Goal: Task Accomplishment & Management: Use online tool/utility

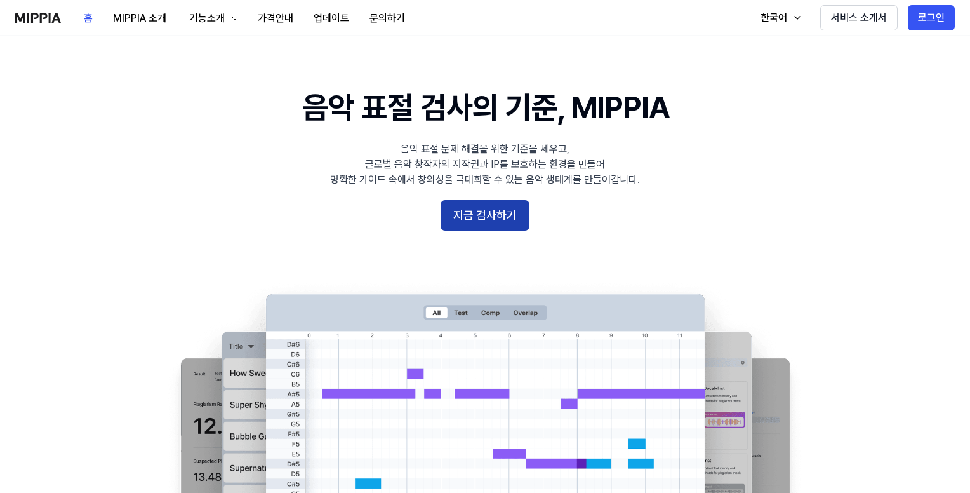
click at [488, 219] on button "지금 검사하기" at bounding box center [485, 215] width 89 height 30
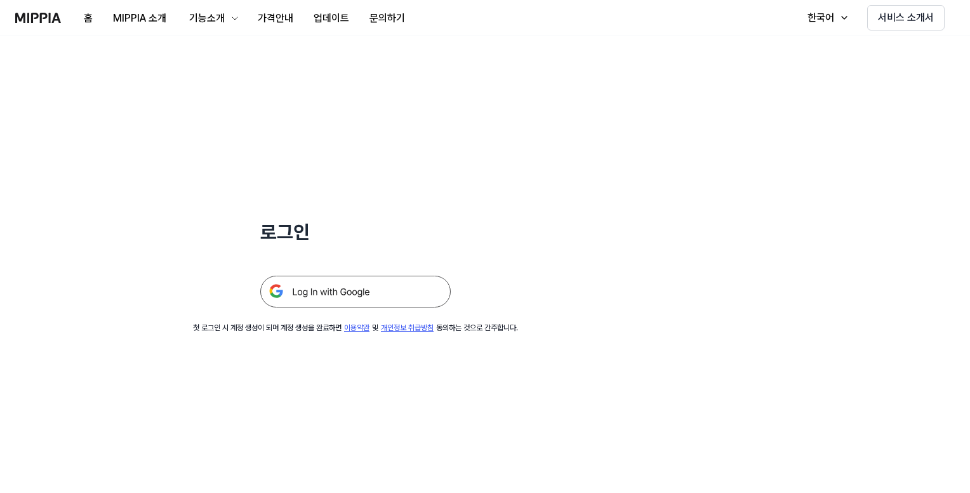
click at [337, 295] on img at bounding box center [355, 292] width 190 height 32
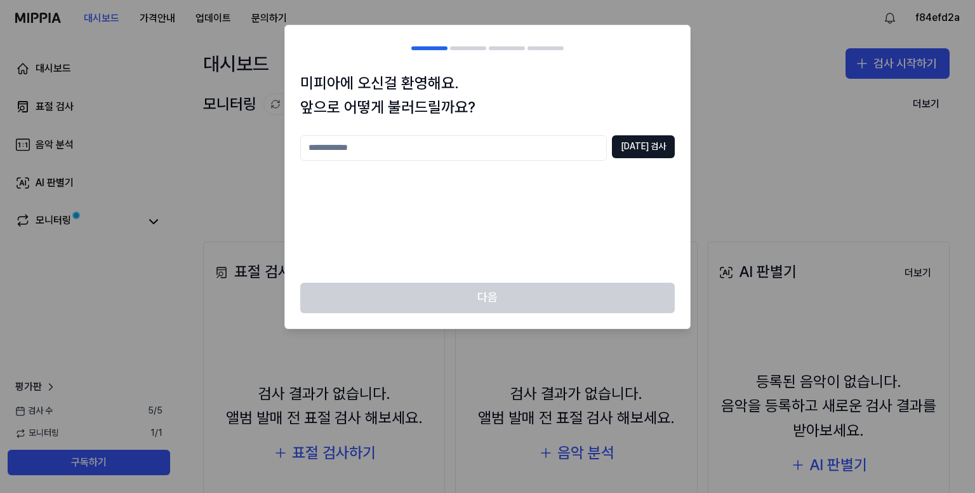
click at [417, 152] on input "text" at bounding box center [453, 147] width 307 height 25
type input "********"
click at [644, 143] on button "[DATE] 검사" at bounding box center [643, 146] width 63 height 23
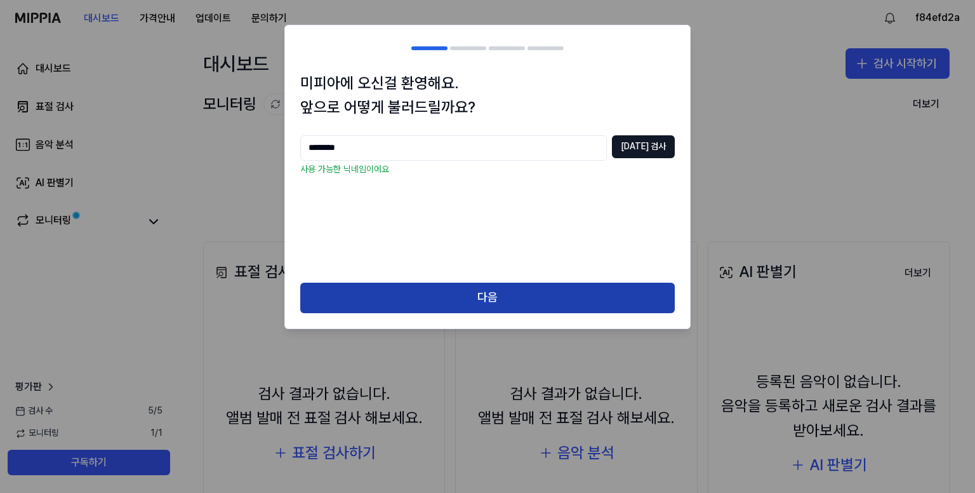
click at [493, 298] on button "다음" at bounding box center [487, 298] width 375 height 30
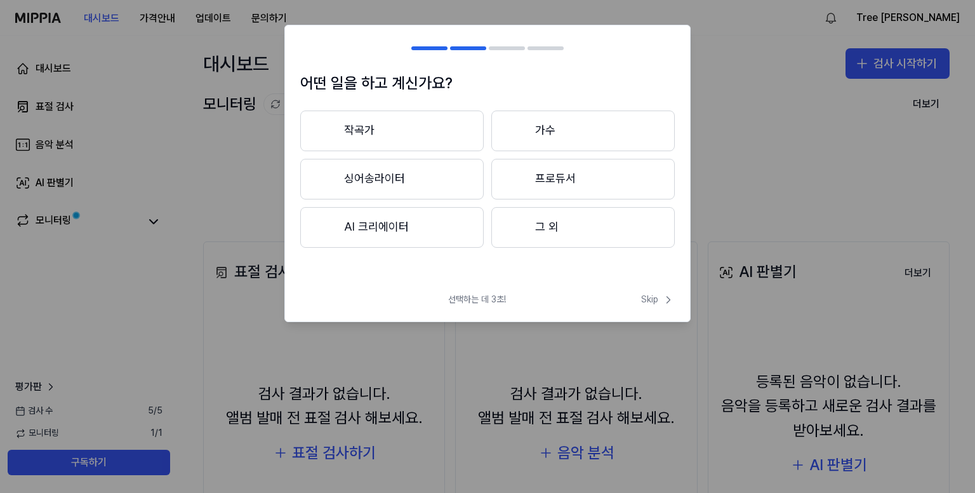
click at [545, 232] on button "그 외" at bounding box center [582, 227] width 183 height 41
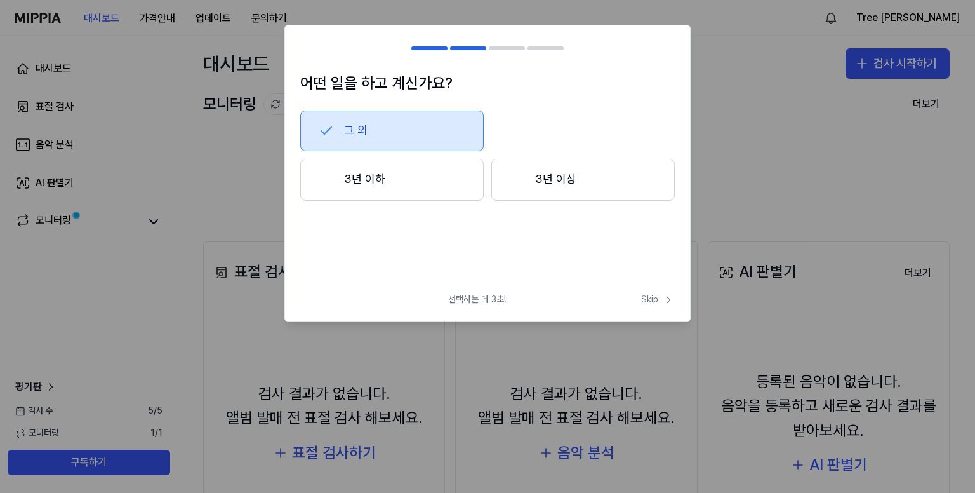
click at [389, 138] on button "그 외" at bounding box center [391, 130] width 183 height 41
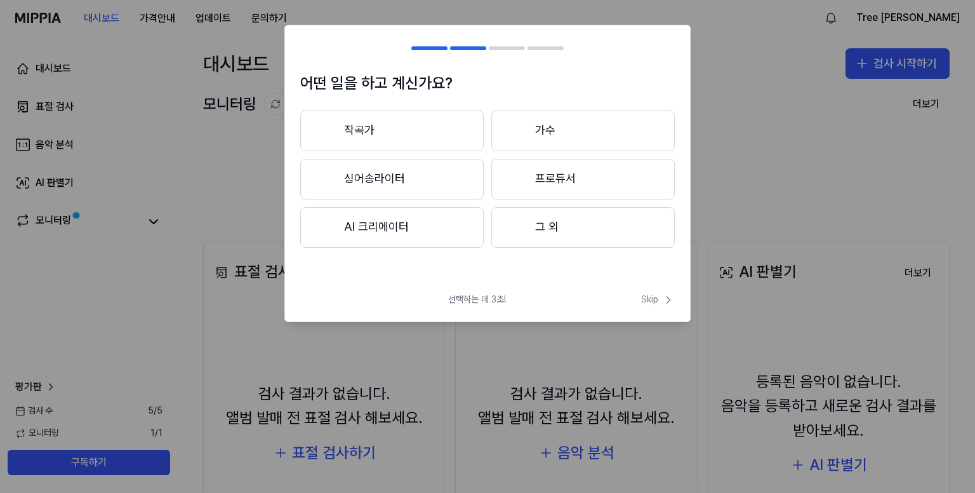
click at [582, 232] on button "그 외" at bounding box center [582, 227] width 183 height 41
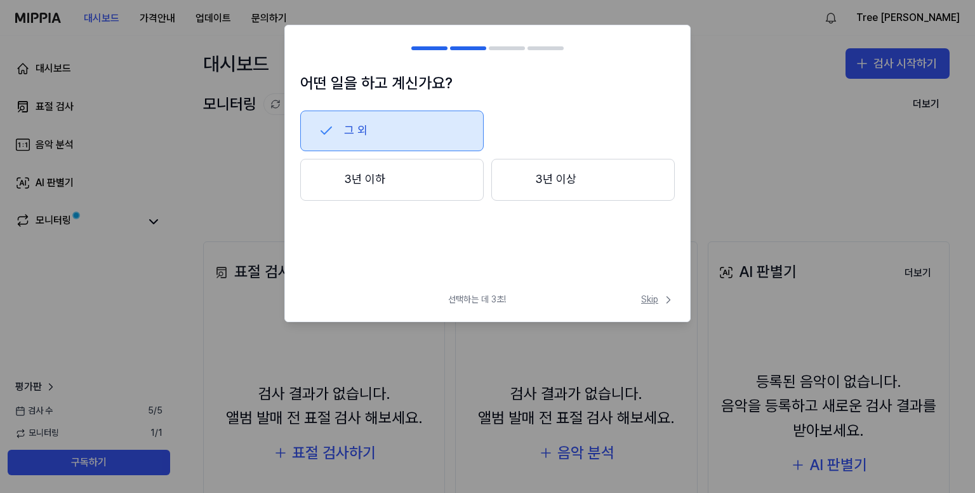
click at [655, 295] on span "Skip" at bounding box center [658, 299] width 34 height 13
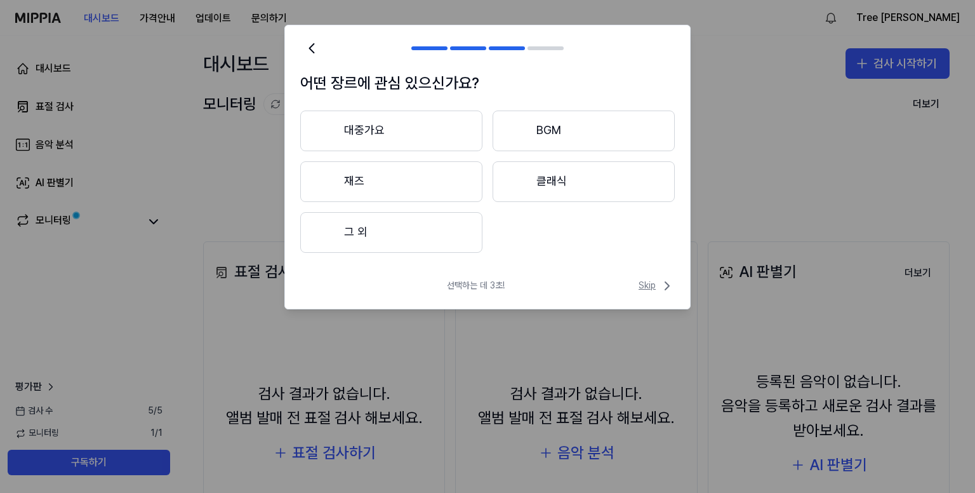
click at [646, 283] on span "Skip" at bounding box center [657, 285] width 36 height 15
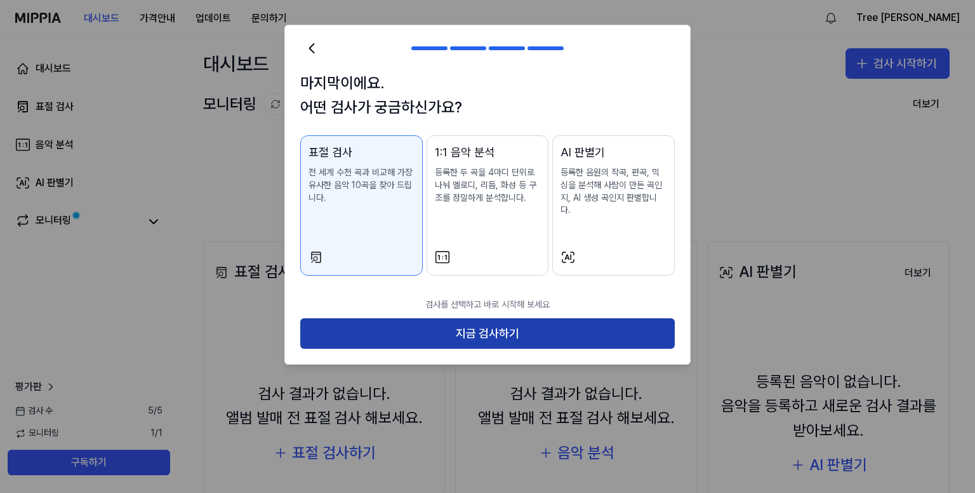
click at [513, 326] on button "지금 검사하기" at bounding box center [487, 333] width 375 height 30
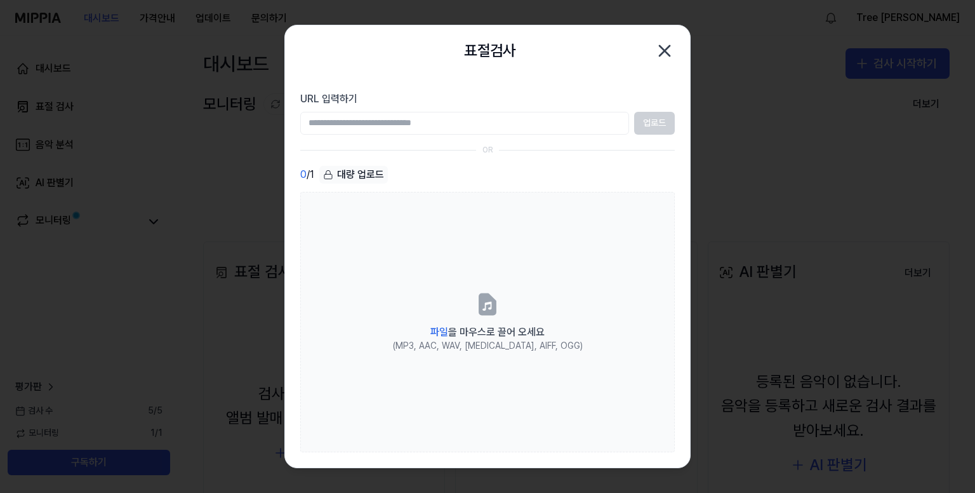
click at [390, 120] on input "URL 입력하기" at bounding box center [464, 123] width 329 height 23
click at [599, 123] on input "URL 입력하기" at bounding box center [464, 123] width 329 height 23
click at [584, 125] on input "URL 입력하기" at bounding box center [464, 123] width 329 height 23
drag, startPoint x: 506, startPoint y: 143, endPoint x: 498, endPoint y: 144, distance: 8.3
click at [505, 143] on section "URL 입력하기 업로드 OR 0 / 1 대량 업로드 파일 을 마우스로 끌어 오세요 (MP3, AAC, WAV, [MEDICAL_DATA], A…" at bounding box center [487, 271] width 405 height 391
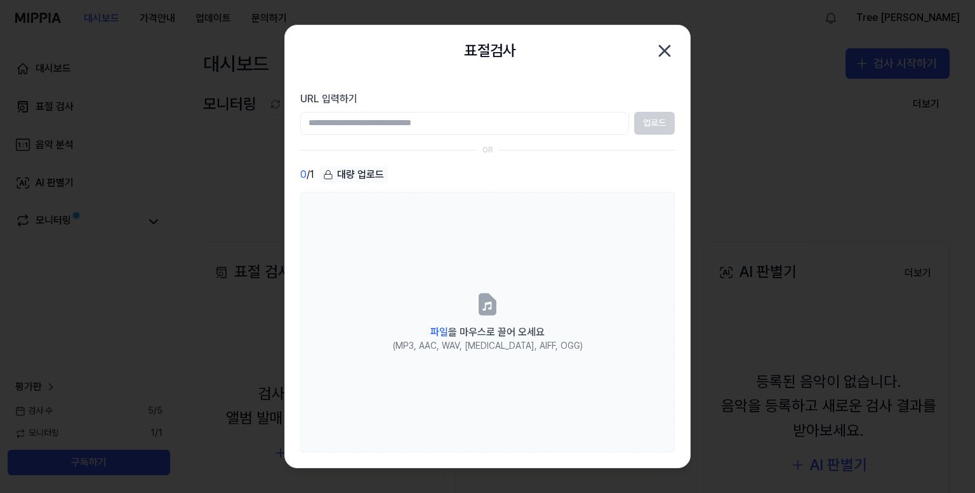
click at [417, 128] on input "URL 입력하기" at bounding box center [464, 123] width 329 height 23
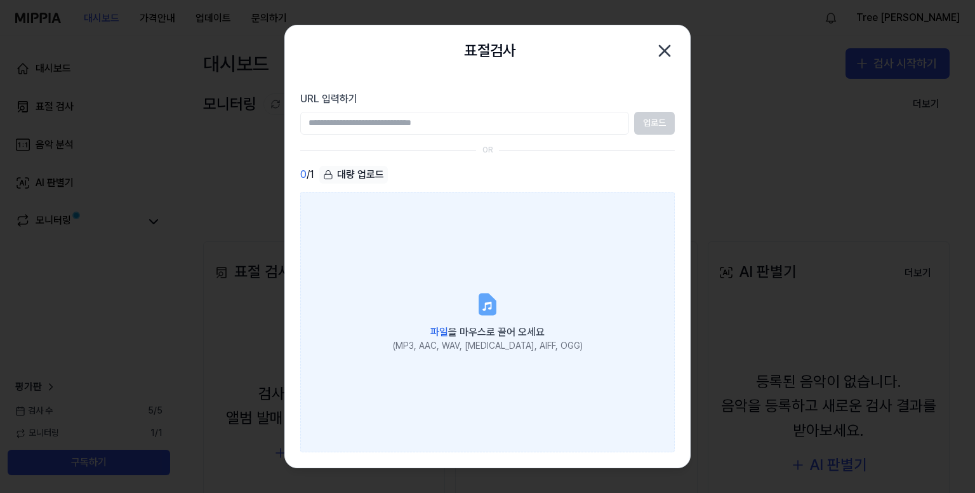
click at [452, 210] on label "파일 을 마우스로 끌어 오세요 (MP3, AAC, WAV, [MEDICAL_DATA], AIFF, OGG)" at bounding box center [487, 322] width 375 height 261
click at [0, 0] on input "파일 을 마우스로 끌어 오세요 (MP3, AAC, WAV, [MEDICAL_DATA], AIFF, OGG)" at bounding box center [0, 0] width 0 height 0
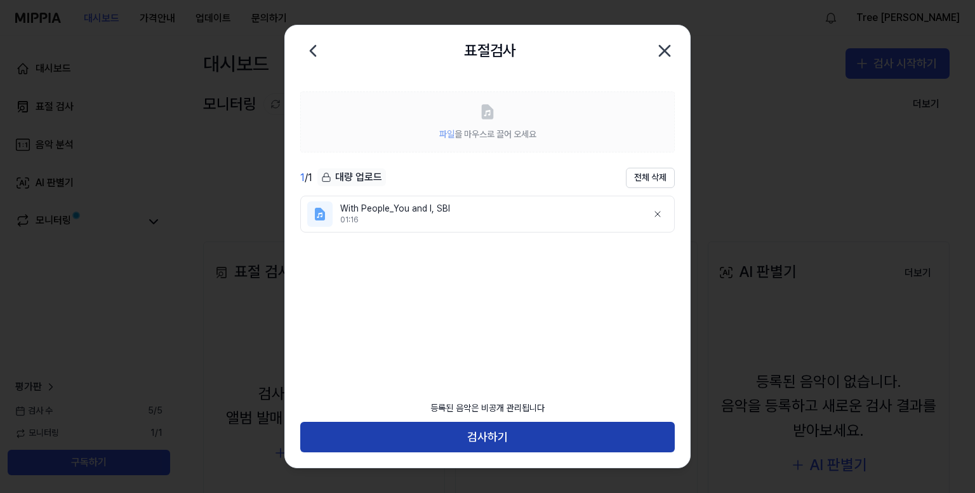
click at [503, 436] on button "검사하기" at bounding box center [487, 437] width 375 height 30
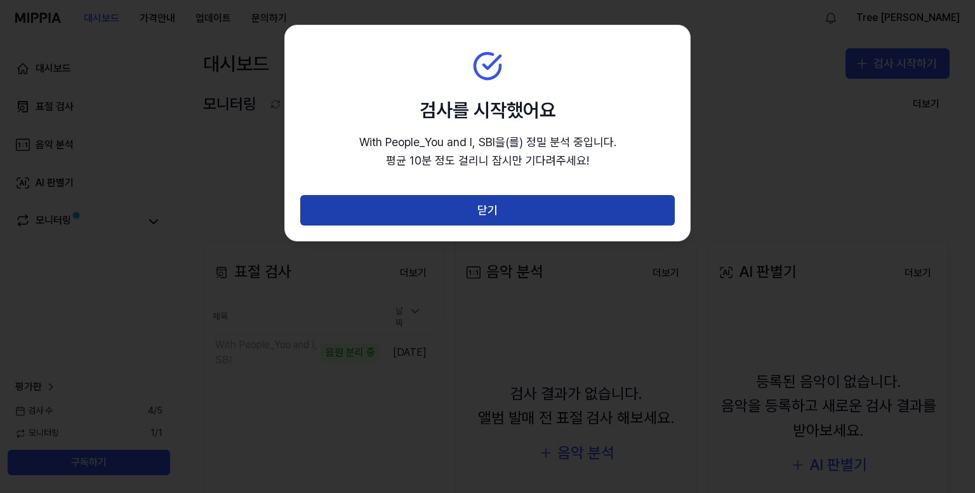
click at [471, 214] on button "닫기" at bounding box center [487, 210] width 375 height 30
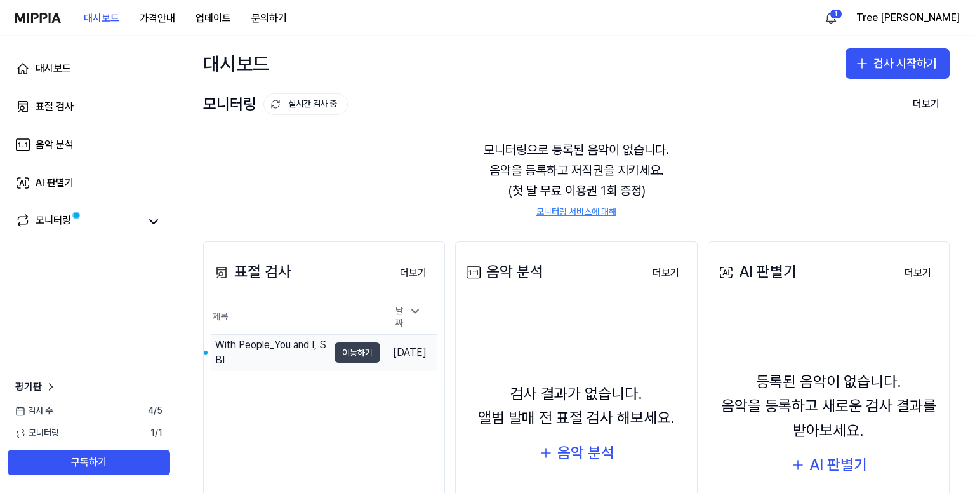
click at [348, 346] on button "이동하기" at bounding box center [358, 352] width 46 height 20
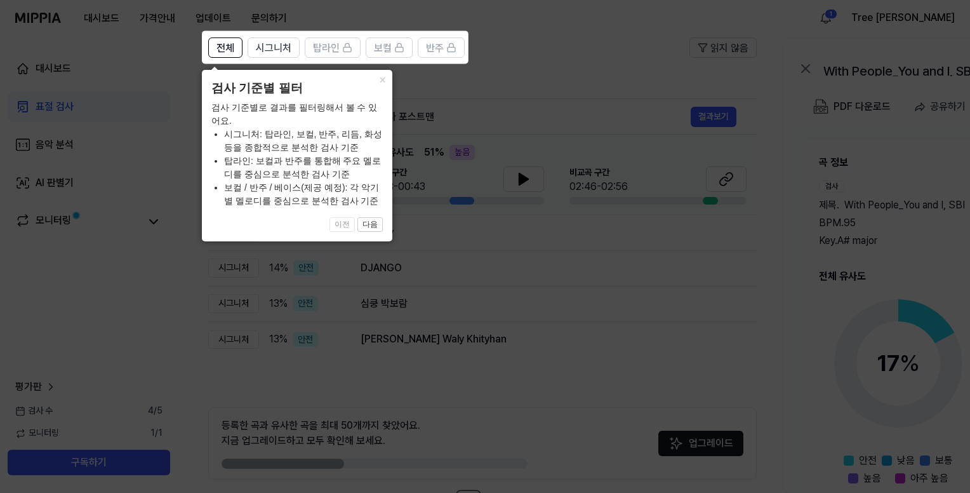
scroll to position [127, 0]
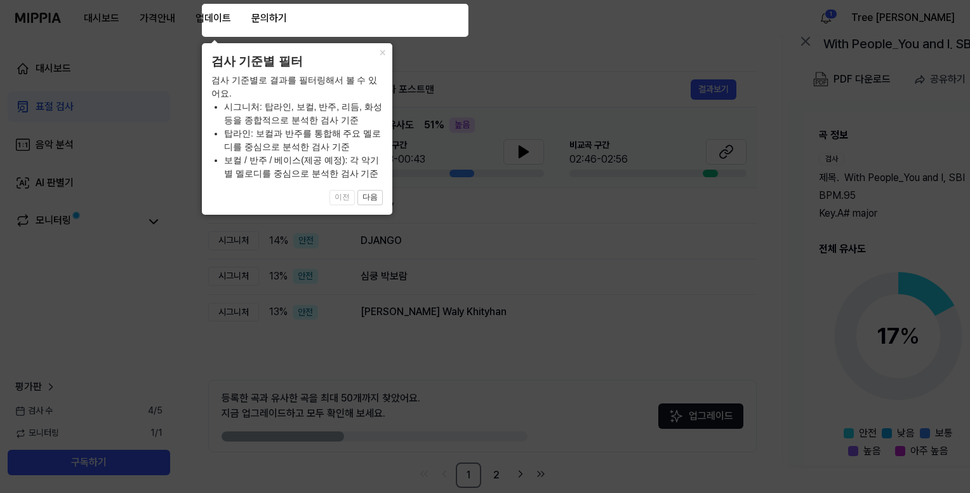
click at [455, 368] on icon at bounding box center [487, 246] width 975 height 493
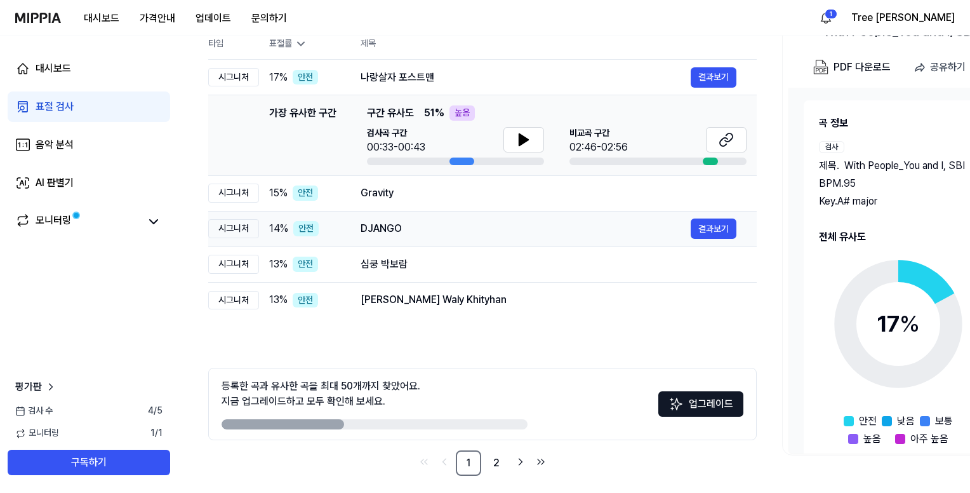
scroll to position [147, 0]
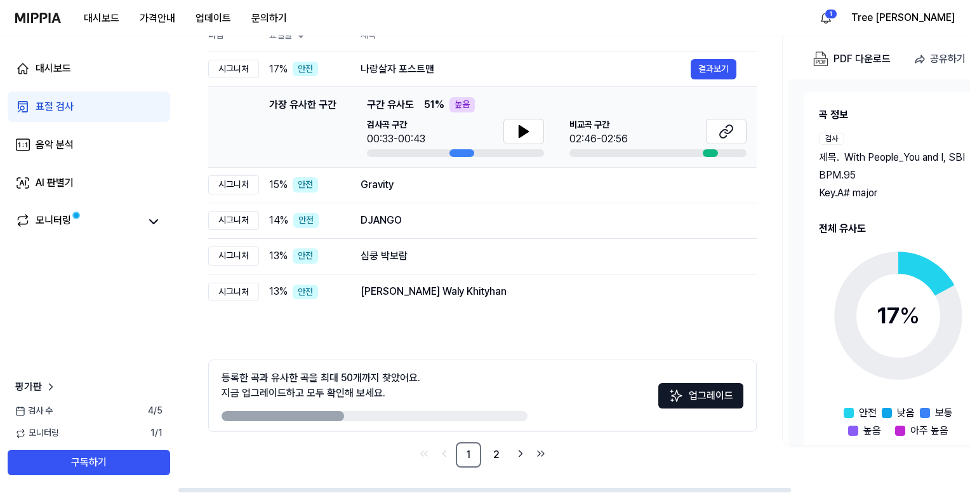
drag, startPoint x: 330, startPoint y: 418, endPoint x: 485, endPoint y: 427, distance: 155.2
click at [485, 427] on div "등록한 곡과 유사한 곡을 최대 50개까지 찾았어요. 지금 업그레이드하고 모두 확인해 보세요. 업그레이드" at bounding box center [482, 395] width 549 height 72
click at [500, 453] on link "2" at bounding box center [496, 454] width 25 height 25
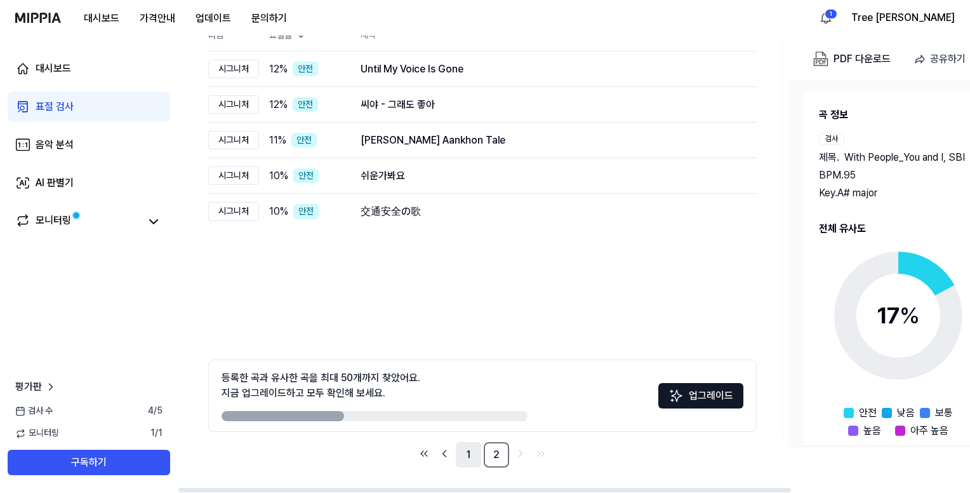
click at [470, 460] on link "1" at bounding box center [468, 454] width 25 height 25
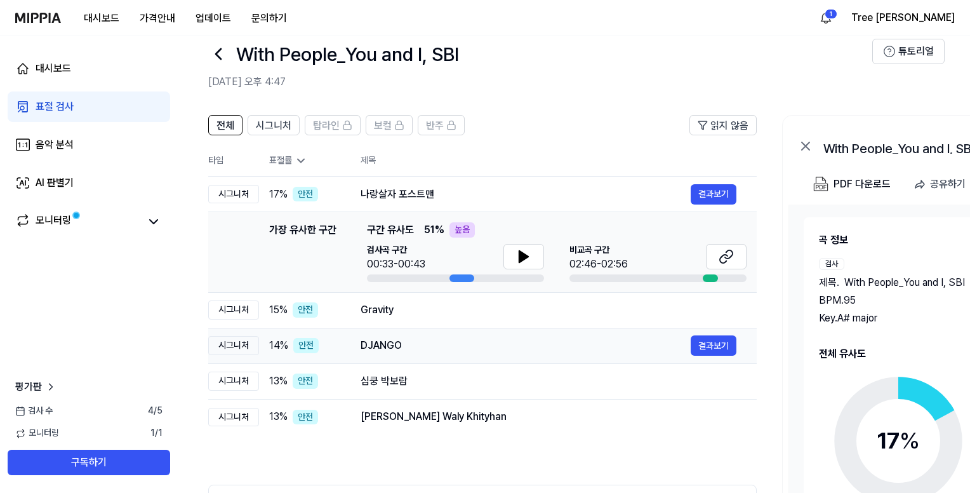
scroll to position [0, 0]
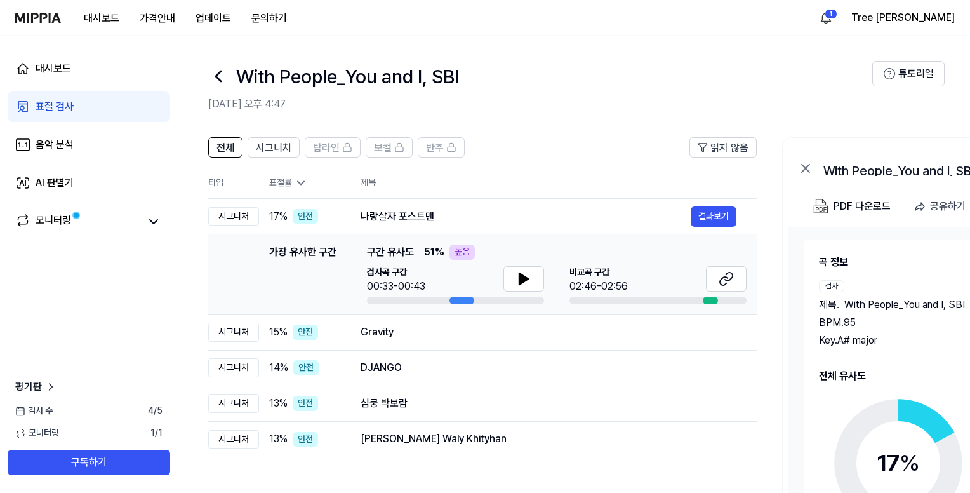
click at [298, 184] on icon at bounding box center [301, 183] width 13 height 13
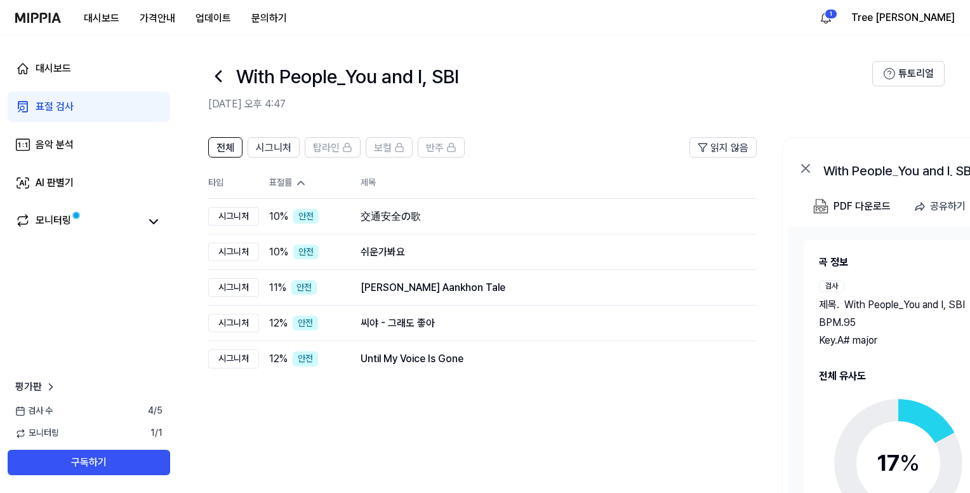
click at [295, 183] on icon at bounding box center [301, 183] width 13 height 13
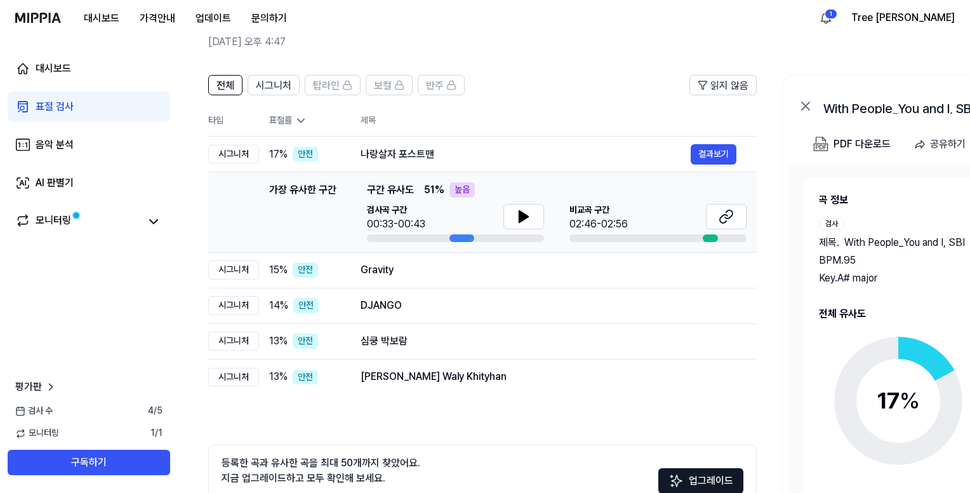
scroll to position [63, 0]
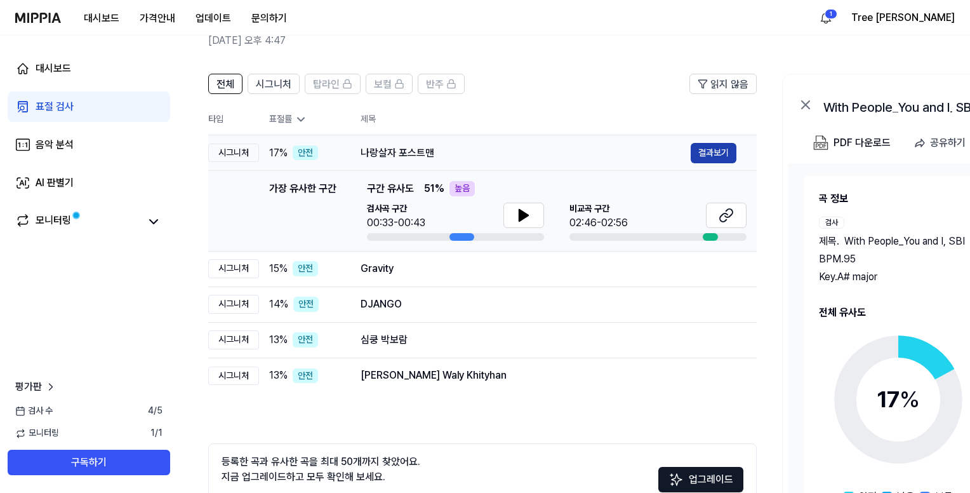
click at [713, 152] on button "결과보기" at bounding box center [714, 153] width 46 height 20
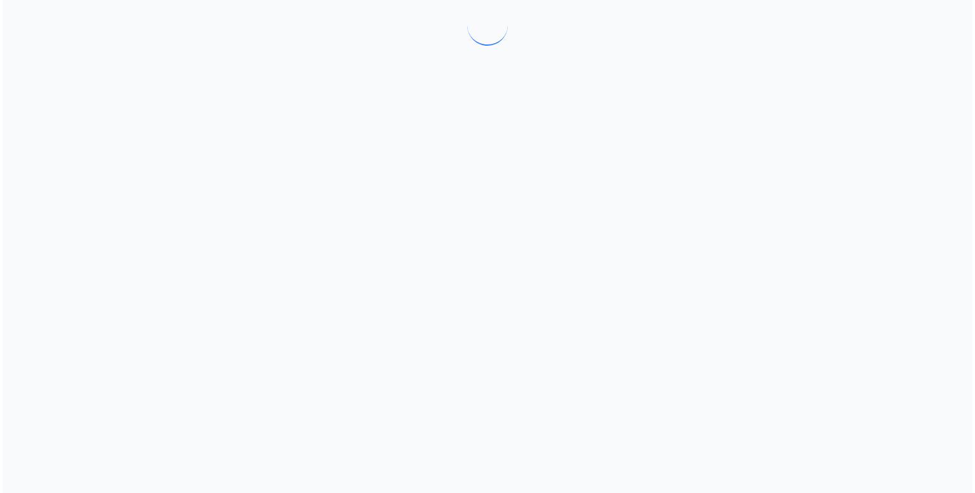
scroll to position [0, 0]
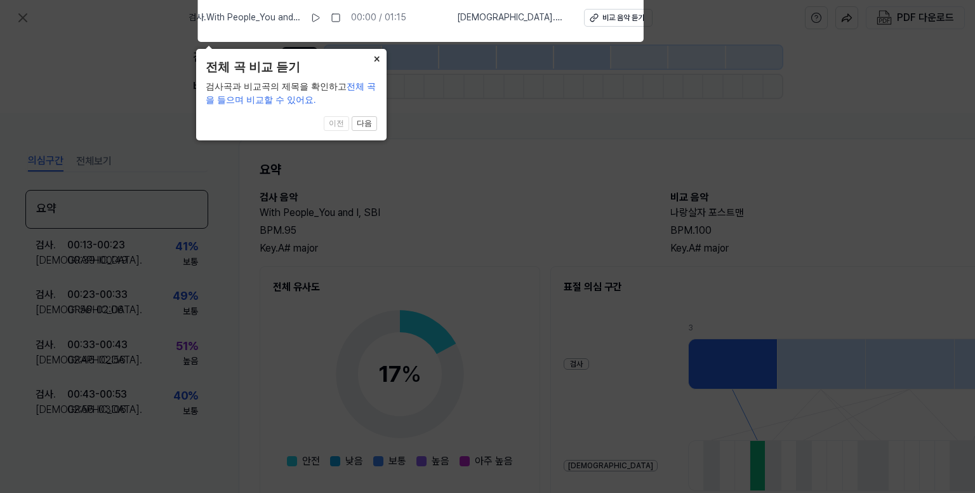
click at [375, 58] on button "×" at bounding box center [376, 58] width 20 height 18
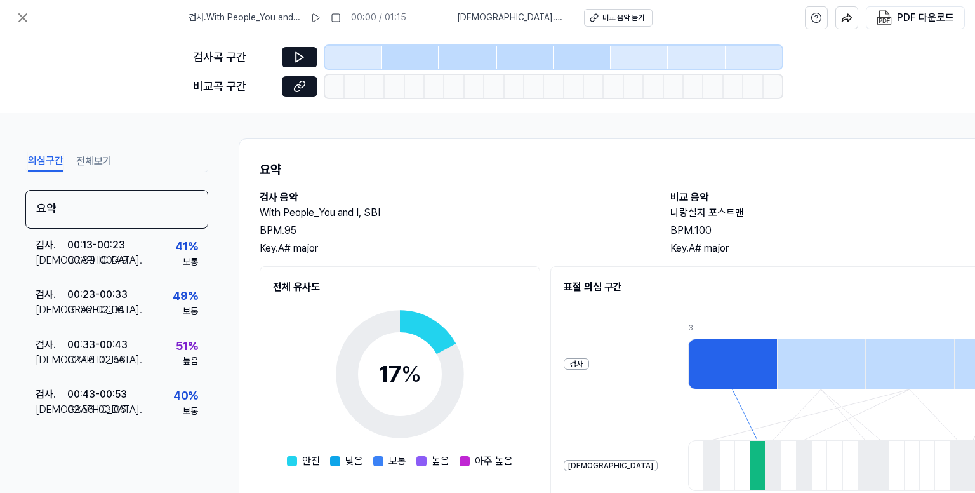
scroll to position [185, 0]
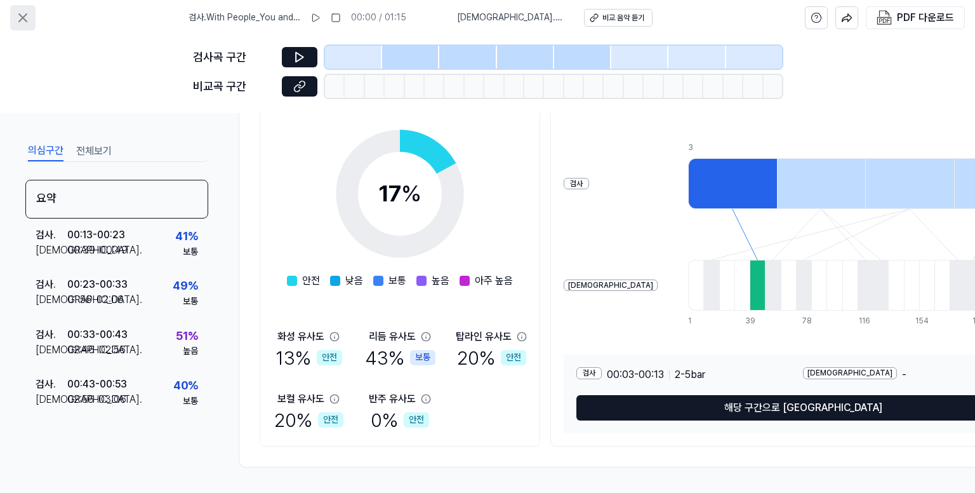
click at [23, 15] on icon at bounding box center [22, 17] width 15 height 15
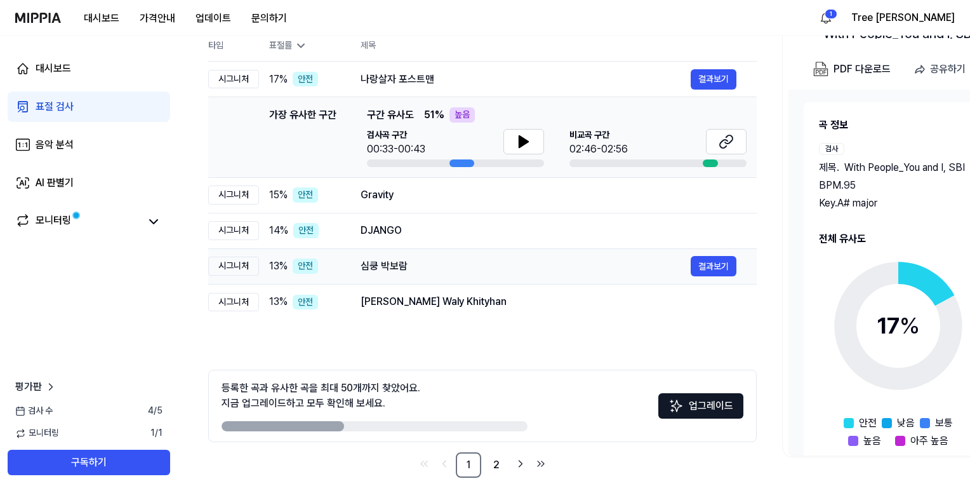
scroll to position [147, 0]
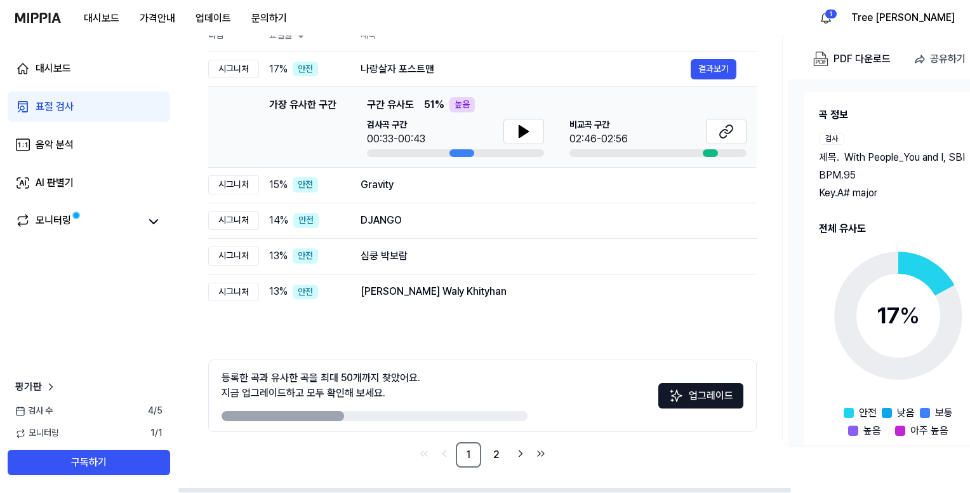
click at [404, 421] on div "등록한 곡과 유사한 곡을 최대 50개까지 찾았어요. 지금 업그레이드하고 모두 확인해 보세요. 업그레이드" at bounding box center [482, 395] width 549 height 72
click at [452, 419] on div at bounding box center [375, 416] width 306 height 10
drag, startPoint x: 333, startPoint y: 415, endPoint x: 441, endPoint y: 417, distance: 108.6
click at [441, 417] on div at bounding box center [375, 416] width 306 height 10
click at [380, 191] on div "Gravity" at bounding box center [526, 184] width 330 height 15
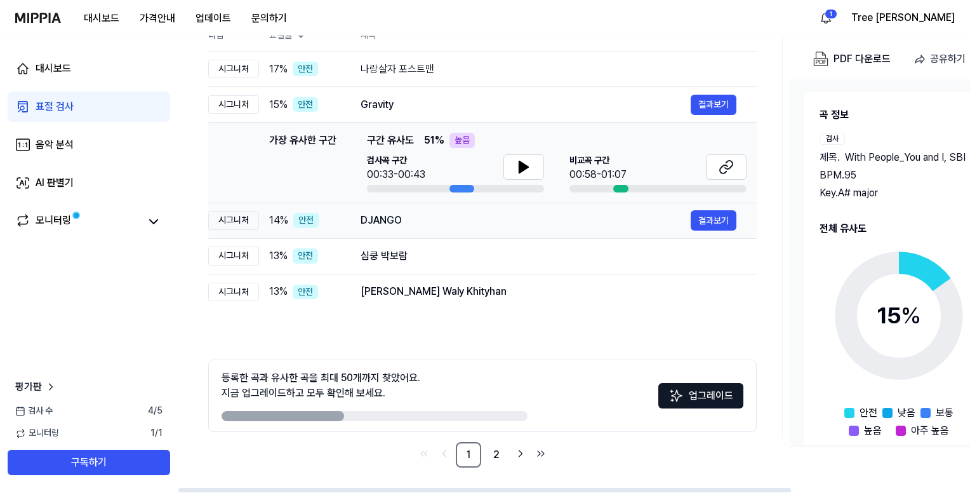
click at [383, 220] on div "DJANGO" at bounding box center [526, 220] width 330 height 15
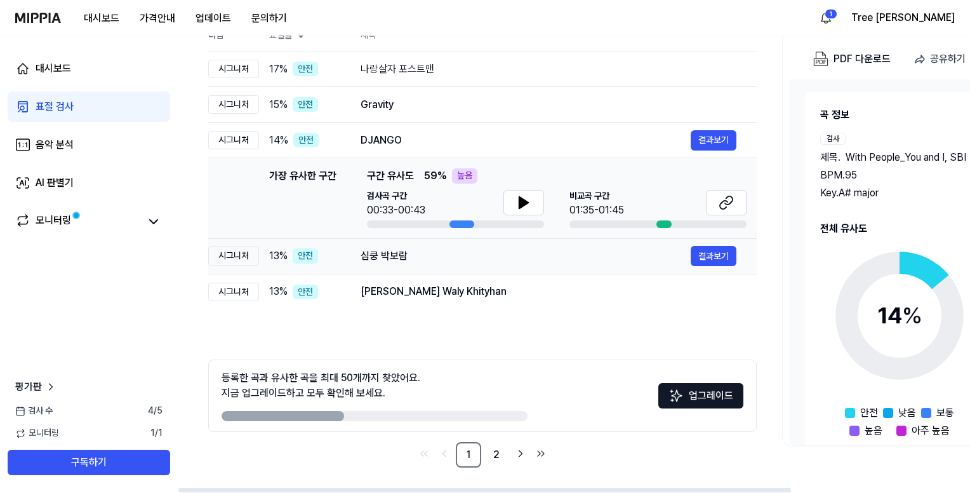
click at [388, 257] on div "심쿵 박보람" at bounding box center [526, 255] width 330 height 15
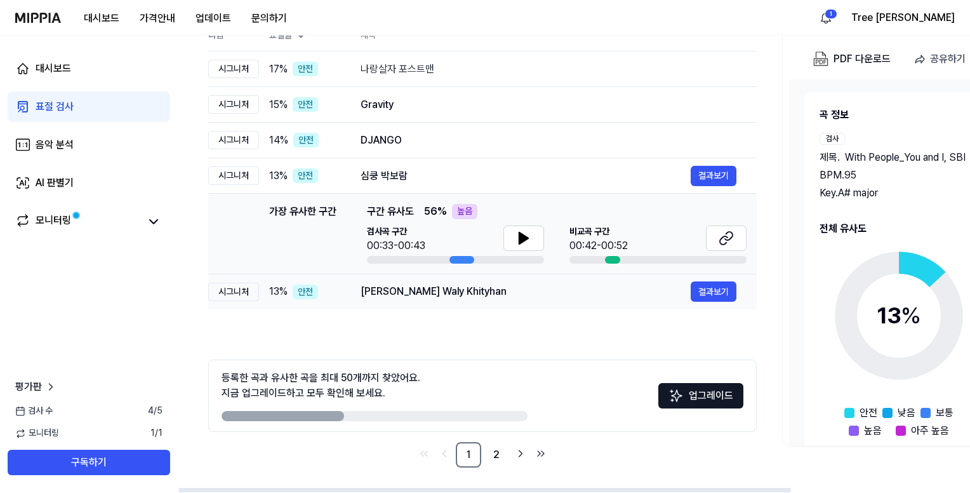
click at [402, 288] on div "[PERSON_NAME] Waly Khityhan" at bounding box center [526, 291] width 330 height 15
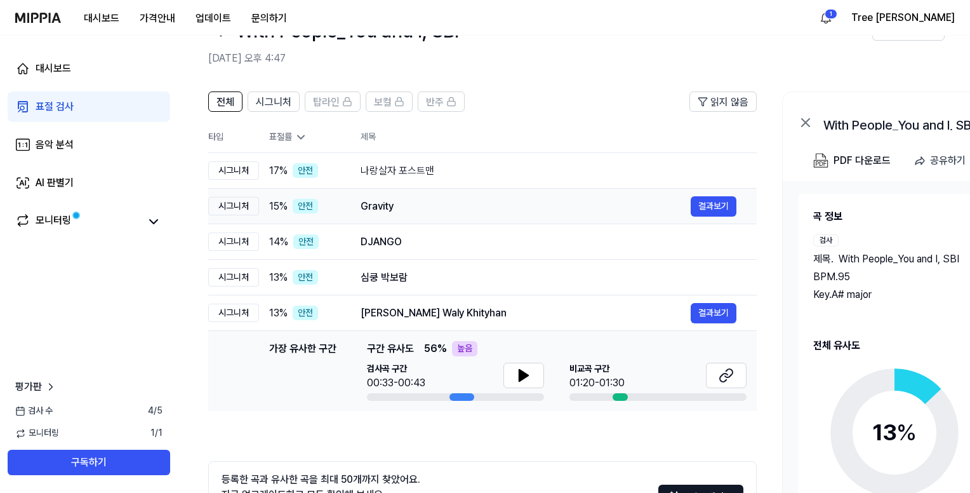
scroll to position [63, 0]
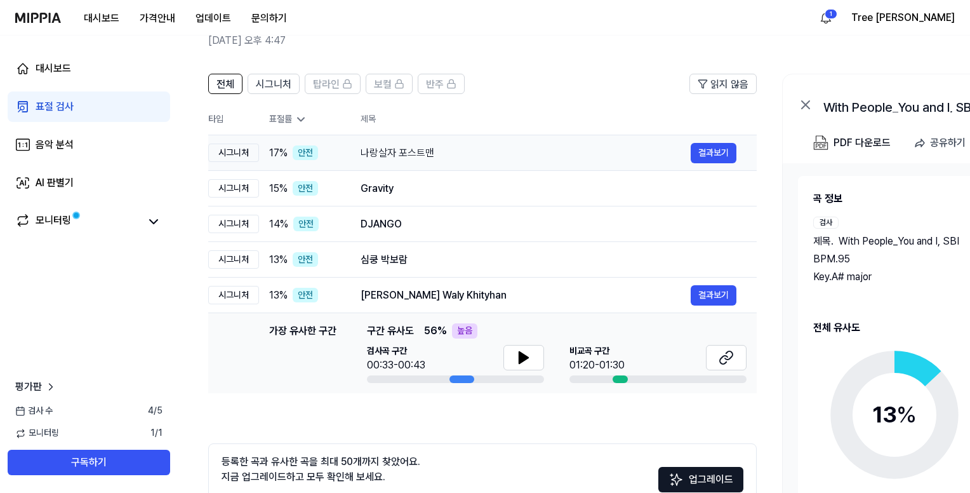
click at [229, 149] on div "시그니처" at bounding box center [233, 152] width 51 height 19
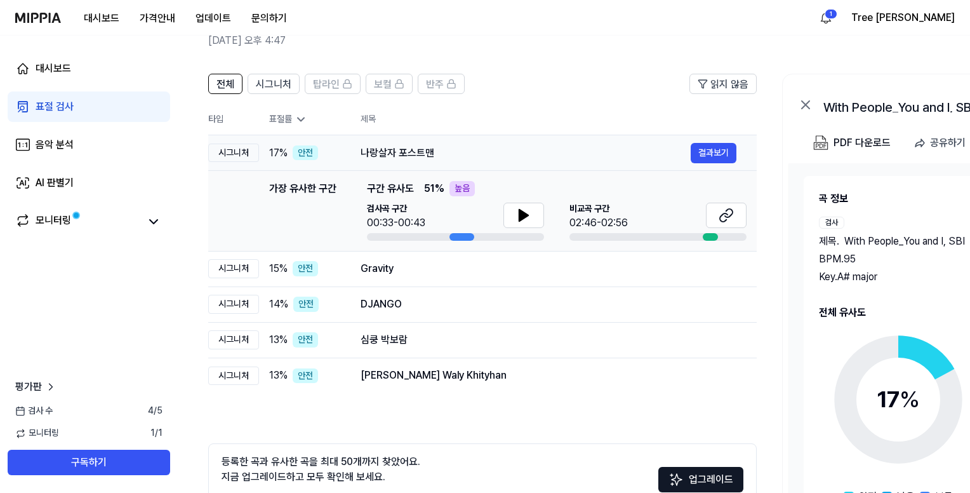
click at [236, 150] on div "시그니처" at bounding box center [233, 152] width 51 height 19
click at [414, 112] on th "제목" at bounding box center [559, 119] width 396 height 30
click at [322, 86] on span "탑라인" at bounding box center [326, 84] width 27 height 15
click at [383, 90] on span "보컬" at bounding box center [383, 84] width 18 height 15
click at [434, 85] on span "반주" at bounding box center [435, 84] width 18 height 15
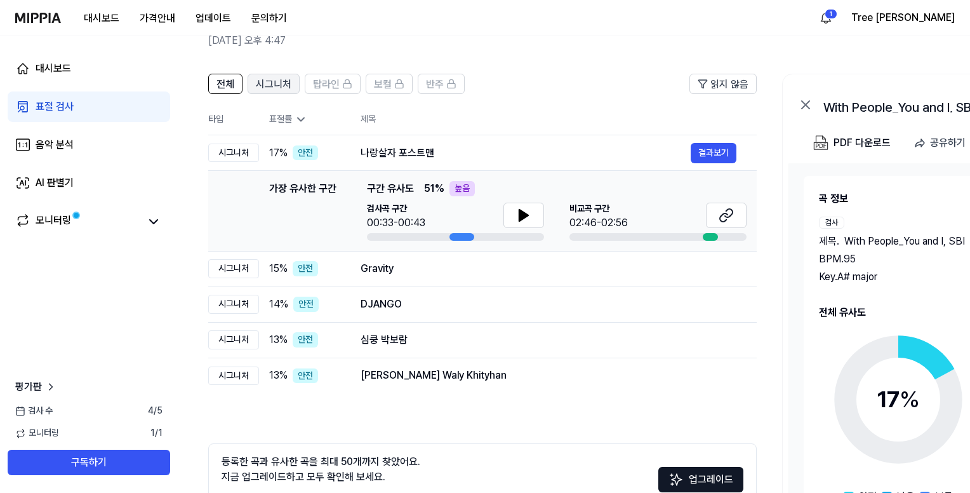
click at [271, 86] on span "시그니처" at bounding box center [274, 84] width 36 height 15
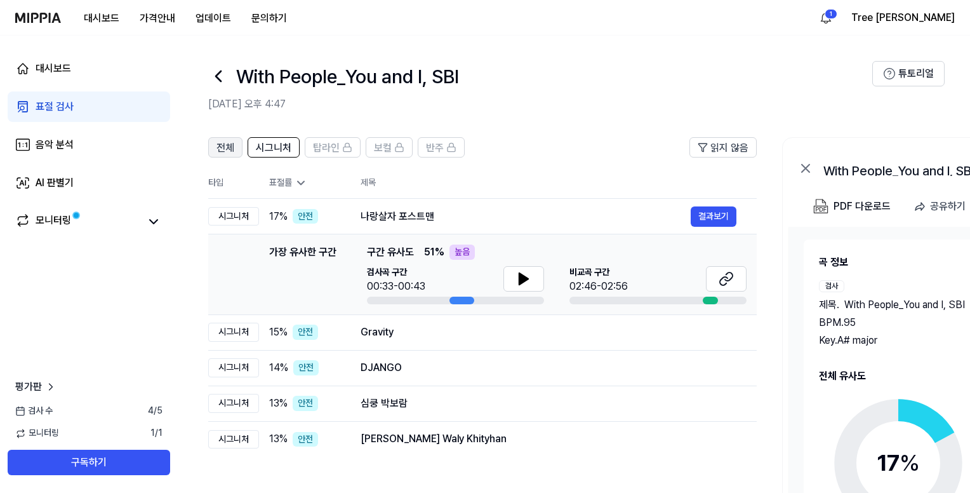
click at [213, 145] on button "전체" at bounding box center [225, 147] width 34 height 20
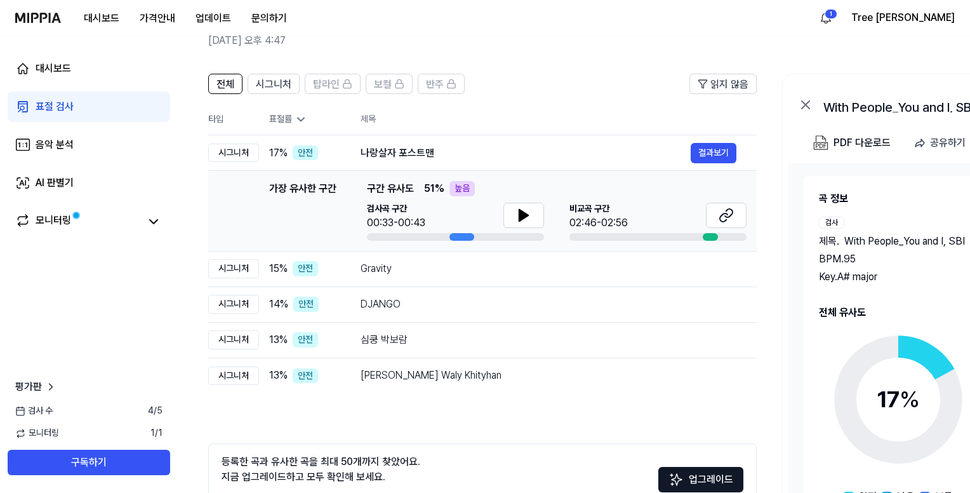
click at [576, 79] on header "전체 시그니처 탑라인 보컬 반주 읽지 않음" at bounding box center [482, 89] width 549 height 30
